Goal: Use online tool/utility: Utilize a website feature to perform a specific function

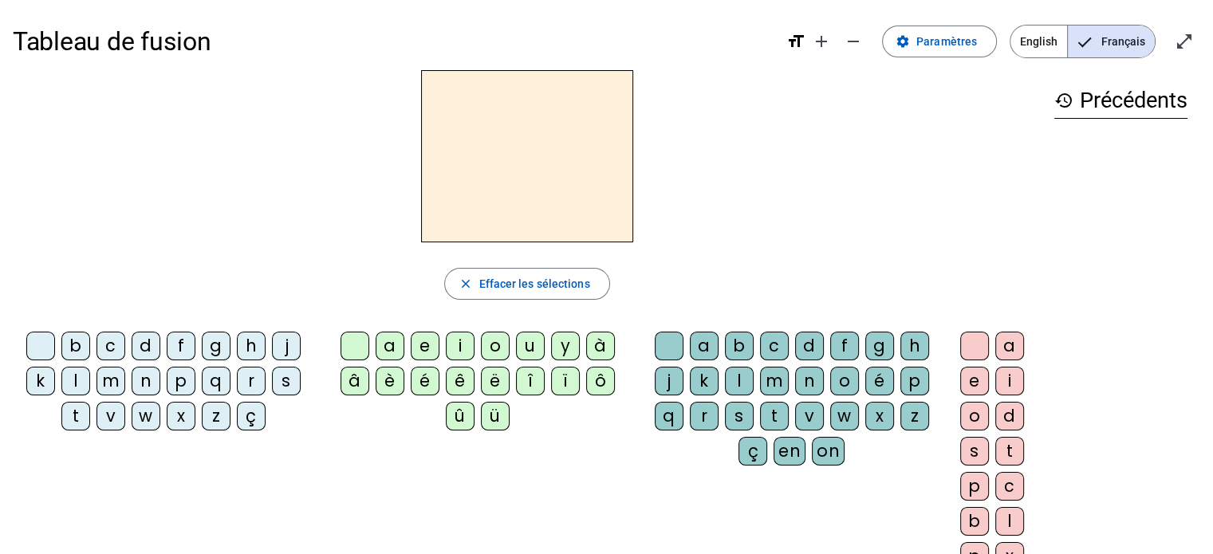
click at [175, 347] on div "f" at bounding box center [181, 346] width 29 height 29
click at [453, 347] on div "i" at bounding box center [460, 346] width 29 height 29
click at [739, 374] on div "l" at bounding box center [739, 381] width 29 height 29
click at [287, 388] on div "s" at bounding box center [286, 381] width 29 height 29
click at [112, 381] on div "m" at bounding box center [111, 381] width 29 height 29
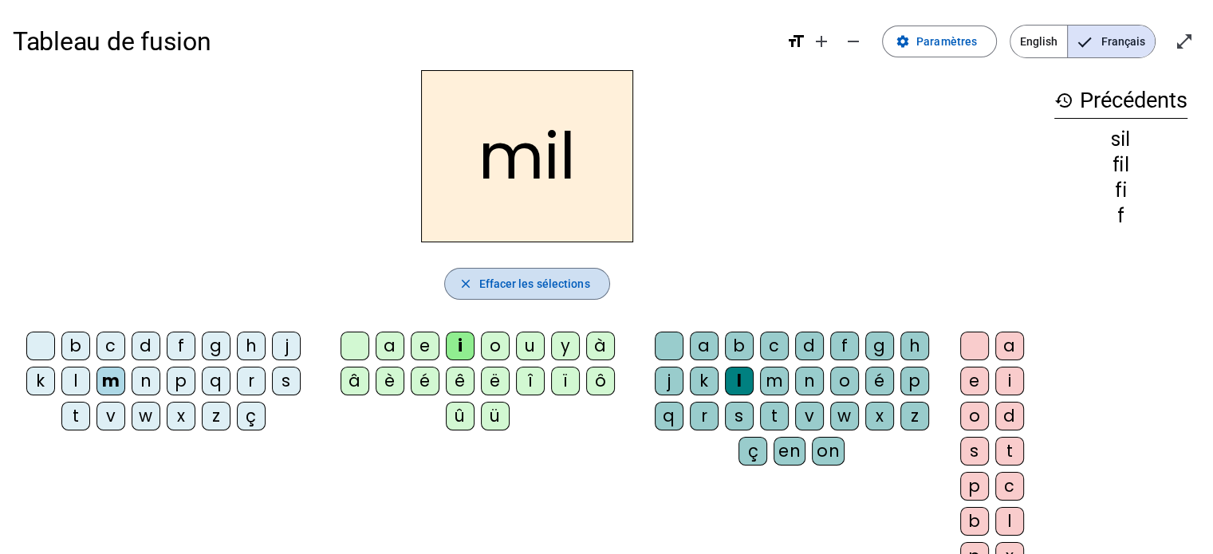
click at [562, 286] on span "Effacer les sélections" at bounding box center [534, 283] width 111 height 19
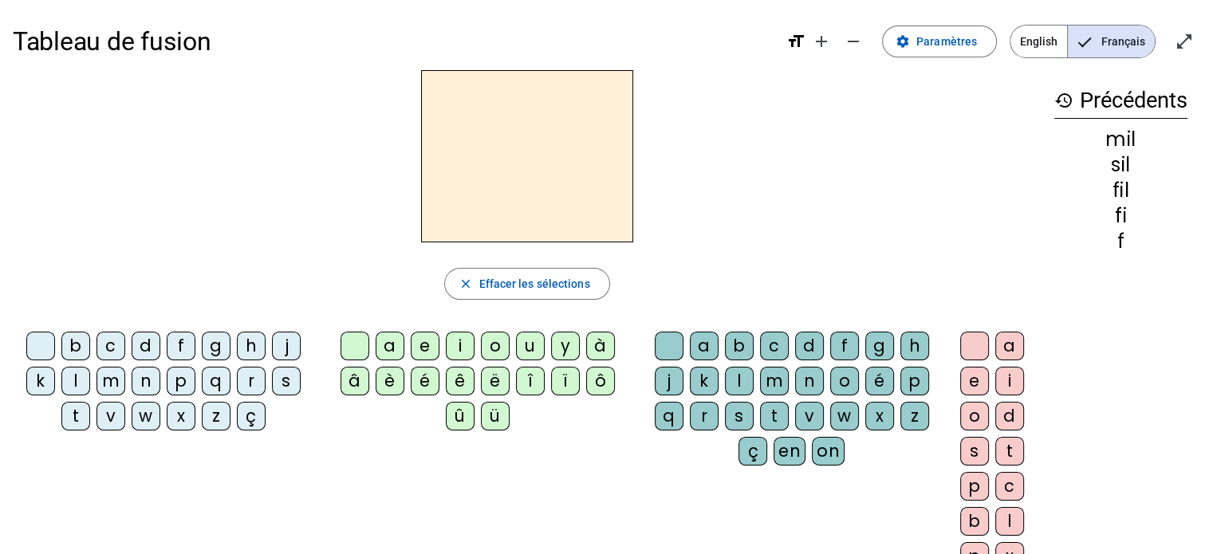
click at [118, 377] on div "m" at bounding box center [111, 381] width 29 height 29
click at [459, 337] on div "i" at bounding box center [460, 346] width 29 height 29
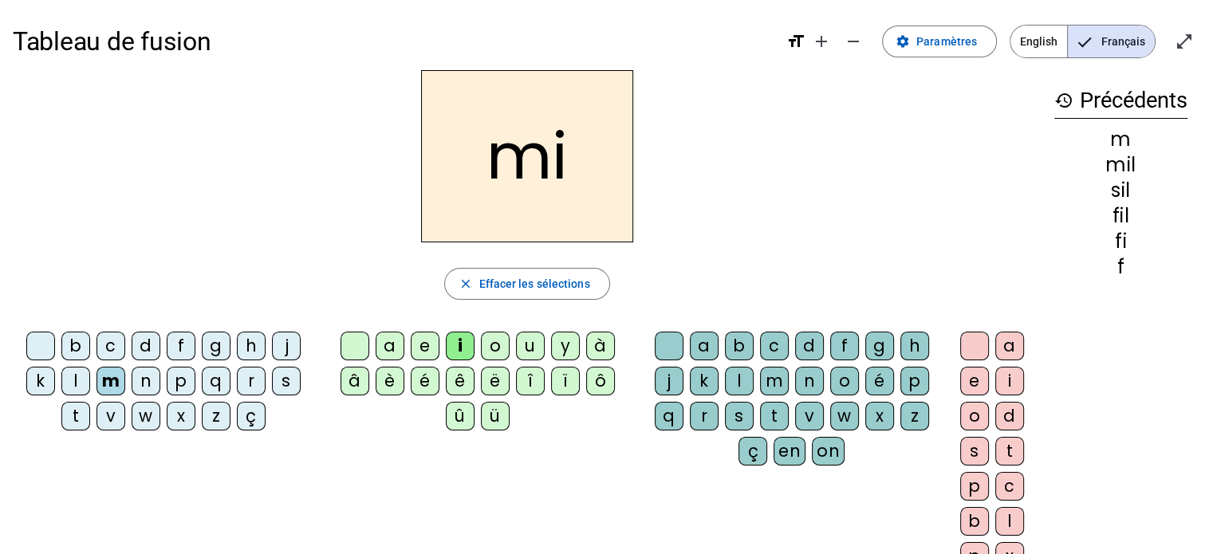
click at [139, 384] on div "n" at bounding box center [146, 381] width 29 height 29
click at [424, 333] on div "e" at bounding box center [425, 346] width 29 height 29
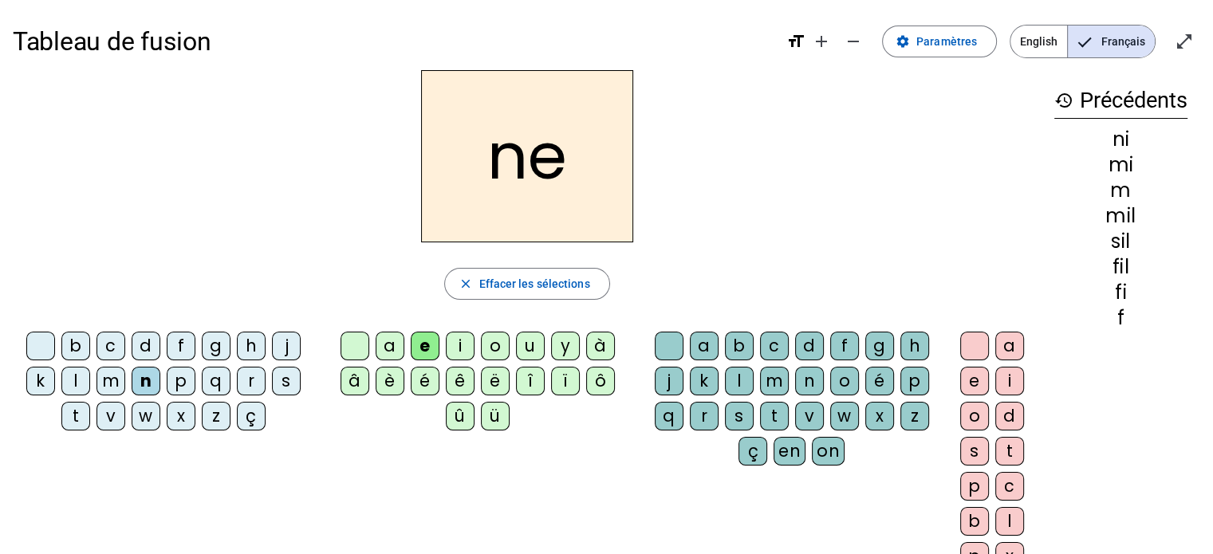
click at [81, 412] on div "t" at bounding box center [75, 416] width 29 height 29
click at [74, 380] on div "l" at bounding box center [75, 381] width 29 height 29
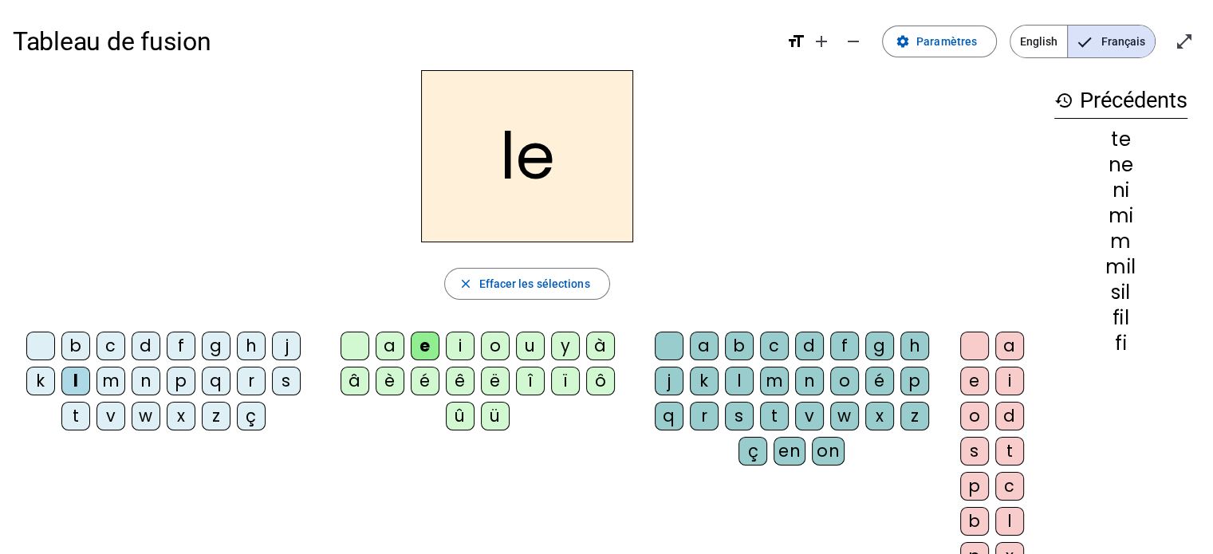
click at [530, 349] on div "u" at bounding box center [530, 346] width 29 height 29
